Goal: Task Accomplishment & Management: Manage account settings

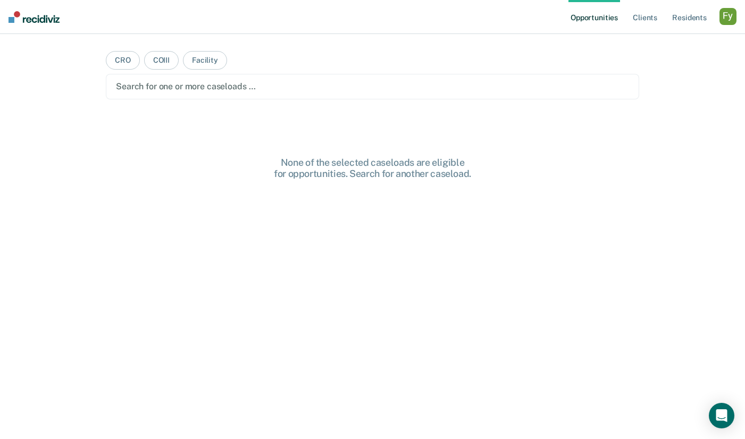
click at [721, 28] on div "Profile How it works Log Out" at bounding box center [728, 18] width 17 height 20
click at [727, 20] on div "button" at bounding box center [728, 16] width 17 height 17
click at [652, 38] on div "Profile How it works Log Out" at bounding box center [685, 56] width 103 height 52
click at [650, 45] on link "Profile" at bounding box center [686, 43] width 86 height 9
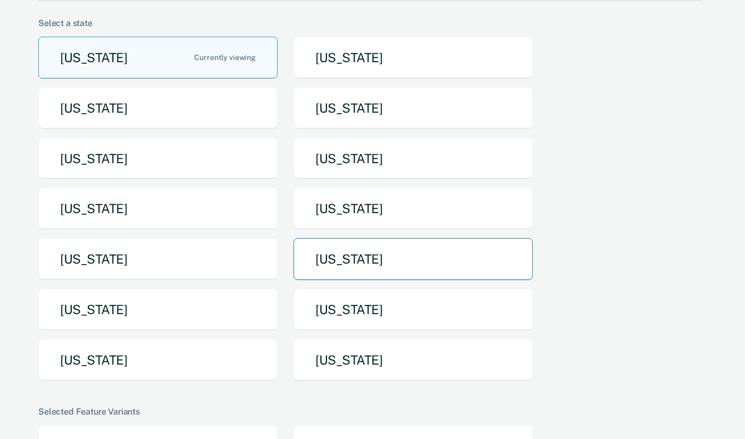
scroll to position [92, 0]
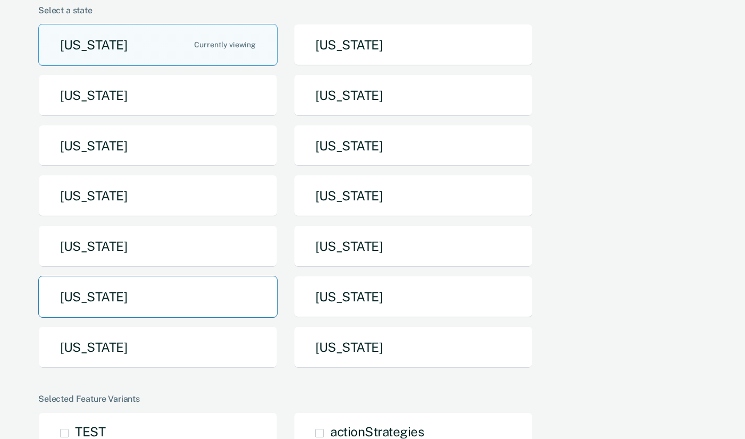
click at [178, 288] on button "[US_STATE]" at bounding box center [157, 297] width 239 height 42
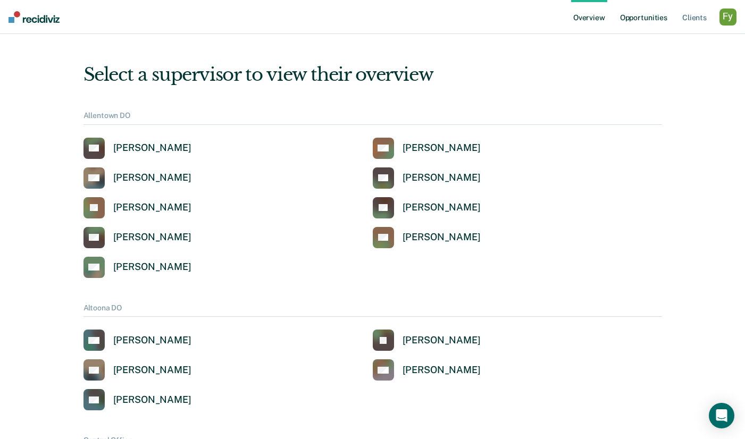
click at [647, 16] on link "Opportunities" at bounding box center [644, 17] width 52 height 34
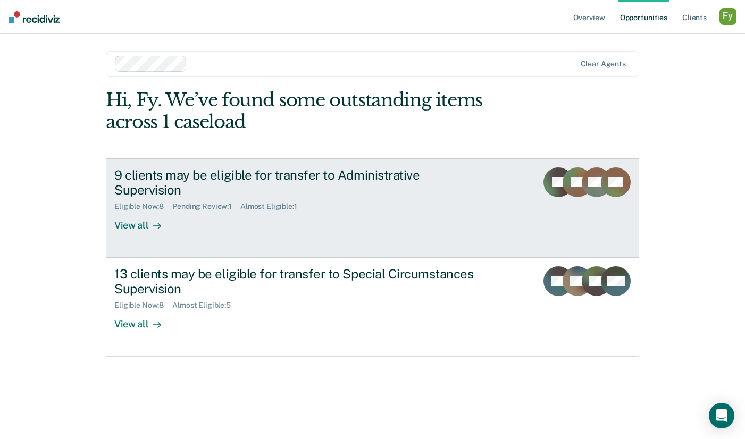
click at [113, 219] on link "9 clients may be eligible for transfer to Administrative Supervision Eligible N…" at bounding box center [373, 208] width 534 height 99
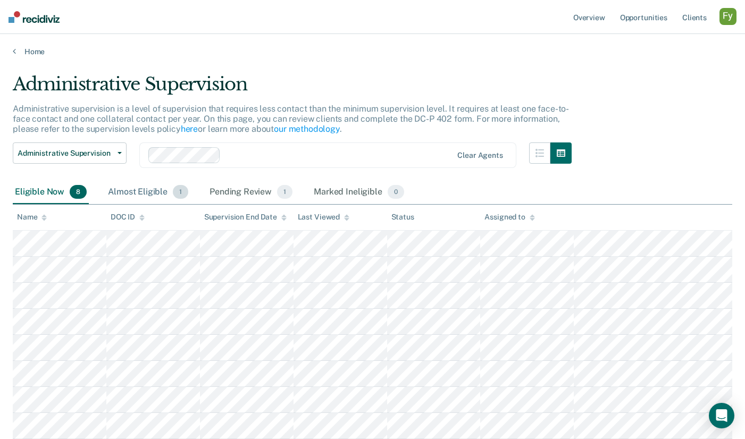
click at [132, 192] on div "Almost Eligible 1" at bounding box center [148, 192] width 85 height 23
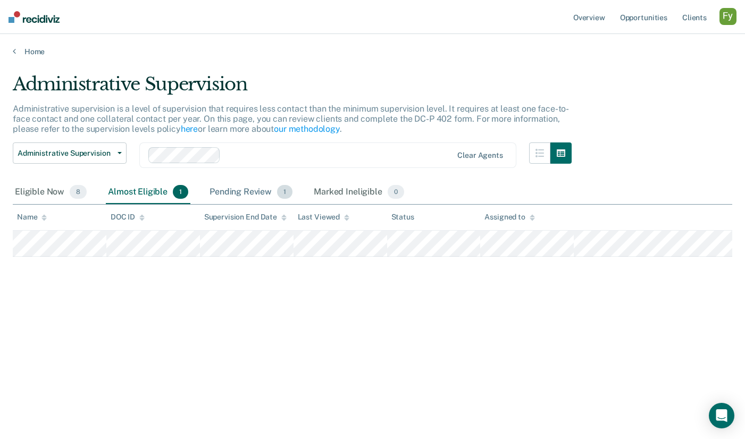
click at [221, 193] on div "Pending Review 1" at bounding box center [251, 192] width 87 height 23
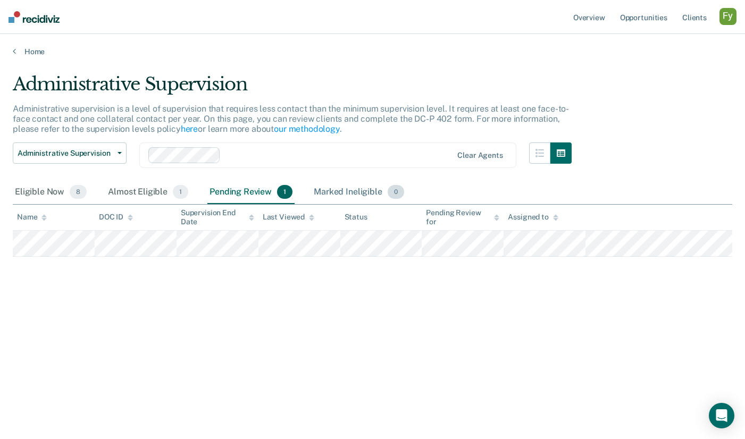
click at [345, 189] on div "Marked Ineligible 0" at bounding box center [359, 192] width 95 height 23
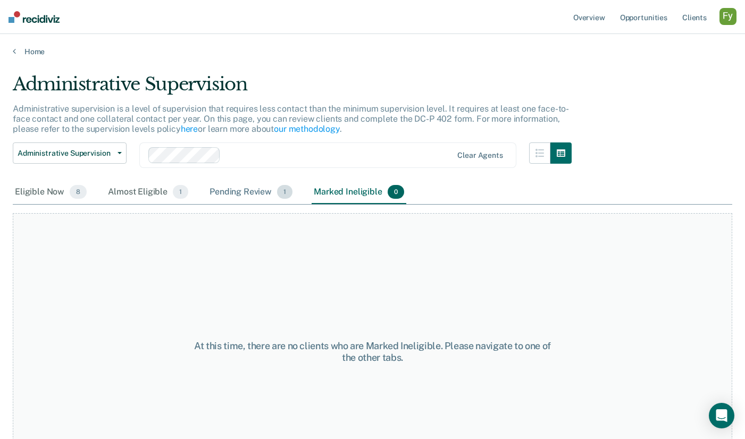
click at [238, 192] on div "Pending Review 1" at bounding box center [251, 192] width 87 height 23
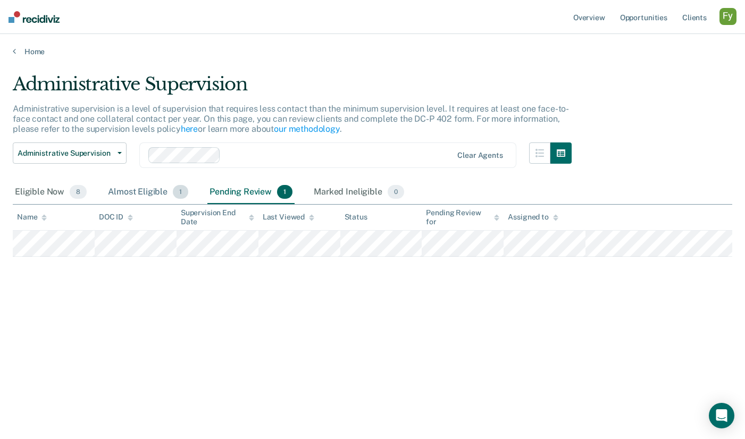
click at [144, 189] on div "Almost Eligible 1" at bounding box center [148, 192] width 85 height 23
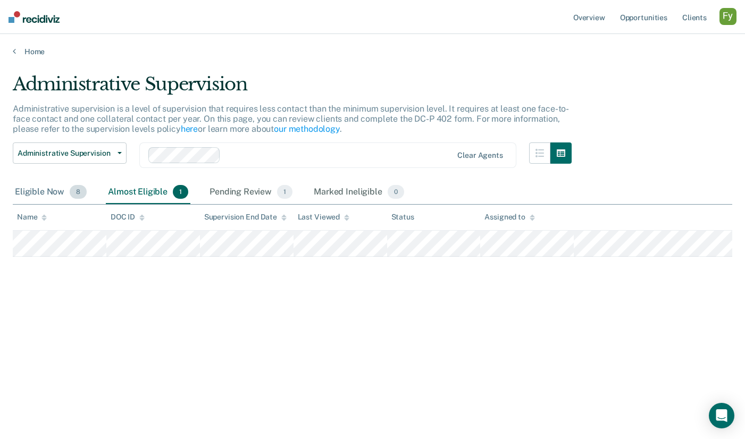
click at [53, 191] on div "Eligible Now 8" at bounding box center [51, 192] width 76 height 23
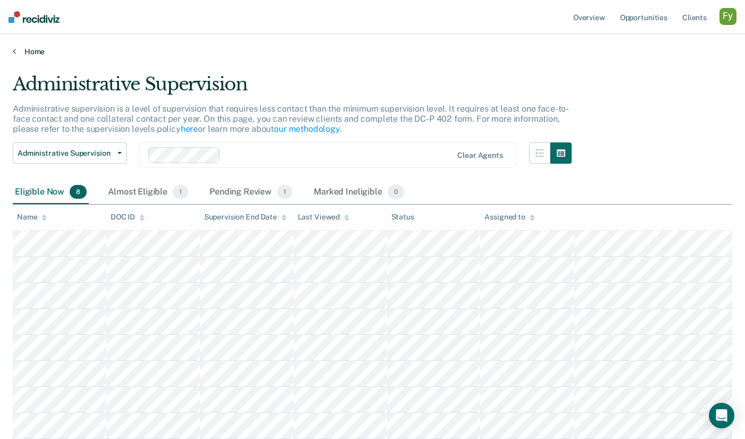
click at [40, 52] on link "Home" at bounding box center [373, 52] width 720 height 10
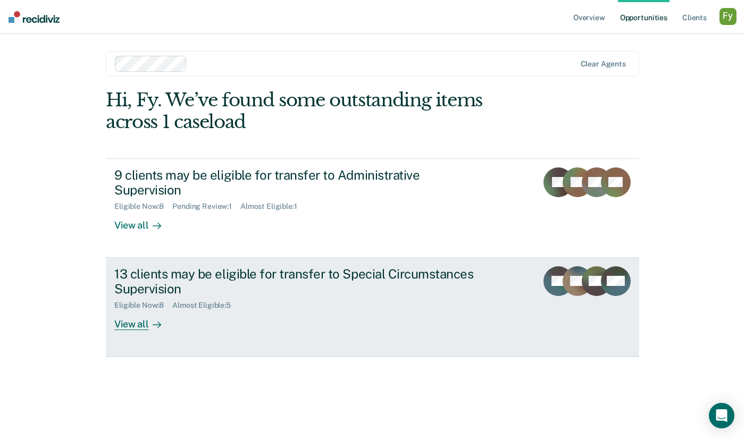
click at [193, 301] on div "Almost Eligible : 5" at bounding box center [205, 305] width 67 height 9
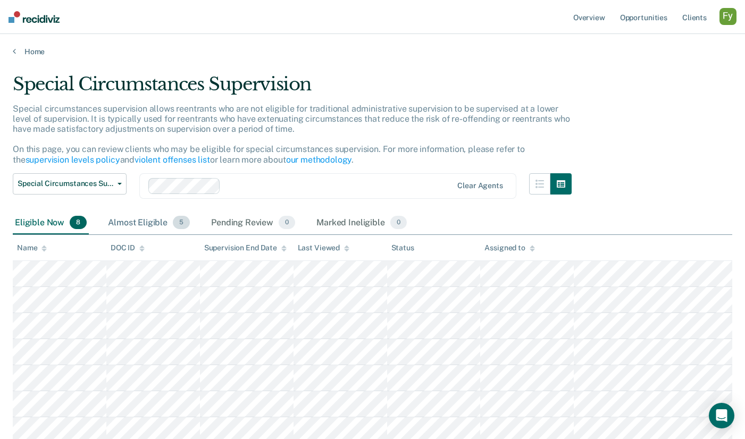
click at [124, 221] on div "Almost Eligible 5" at bounding box center [149, 223] width 86 height 23
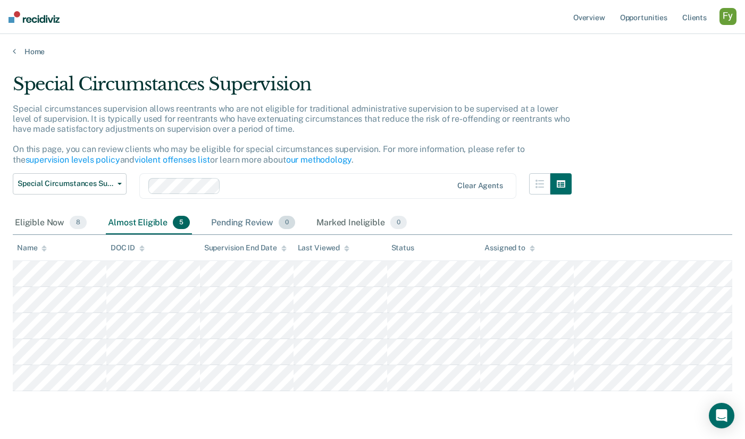
click at [231, 218] on div "Pending Review 0" at bounding box center [253, 223] width 88 height 23
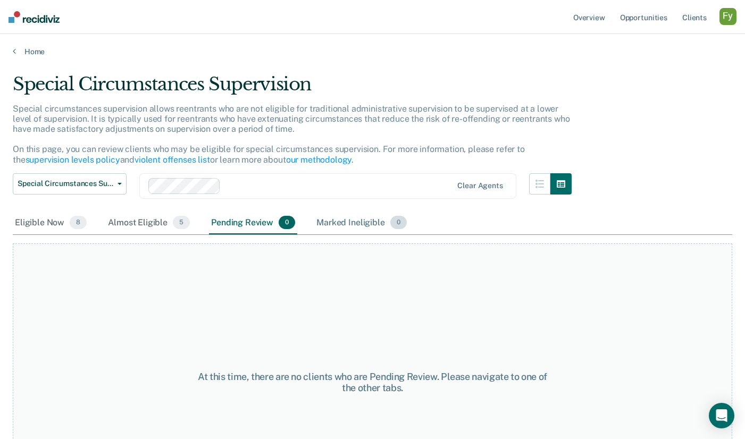
click at [335, 225] on div "Marked Ineligible 0" at bounding box center [361, 223] width 95 height 23
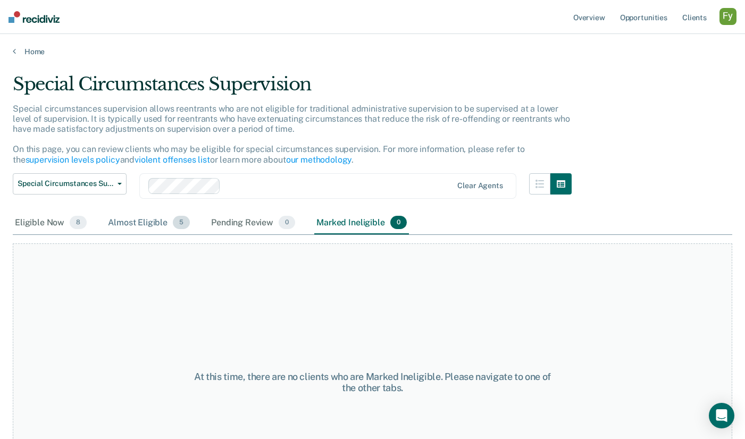
click at [139, 223] on div "Almost Eligible 5" at bounding box center [149, 223] width 86 height 23
